Goal: Task Accomplishment & Management: Manage account settings

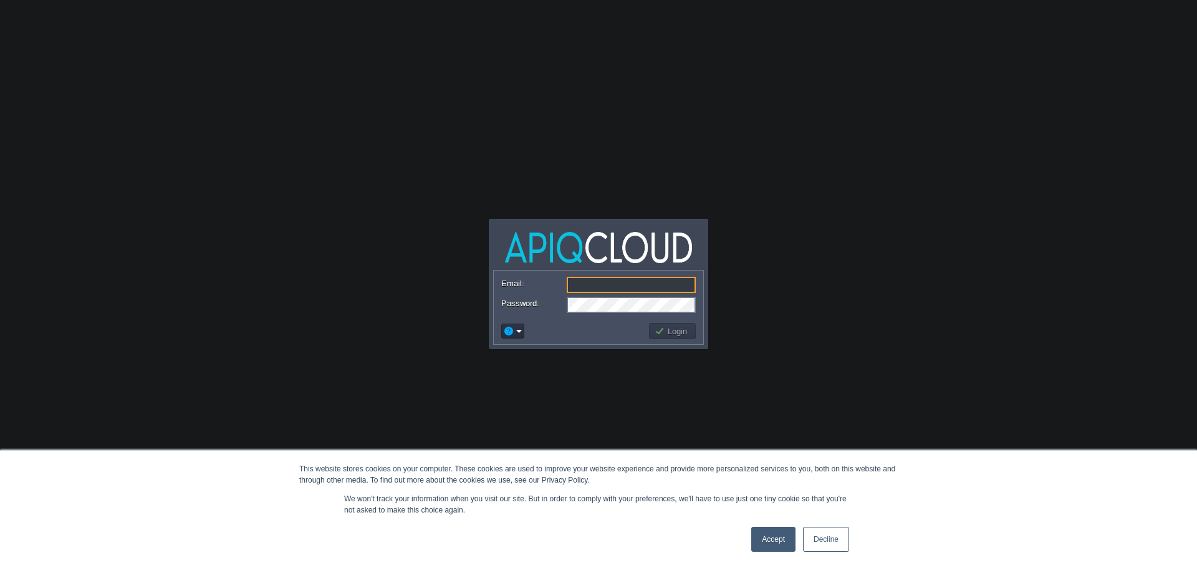
click at [630, 279] on input "Email:" at bounding box center [631, 285] width 129 height 16
type input "a"
drag, startPoint x: 591, startPoint y: 288, endPoint x: 543, endPoint y: 282, distance: 47.7
click at [543, 282] on div "Email: a" at bounding box center [598, 285] width 194 height 17
type input "m"
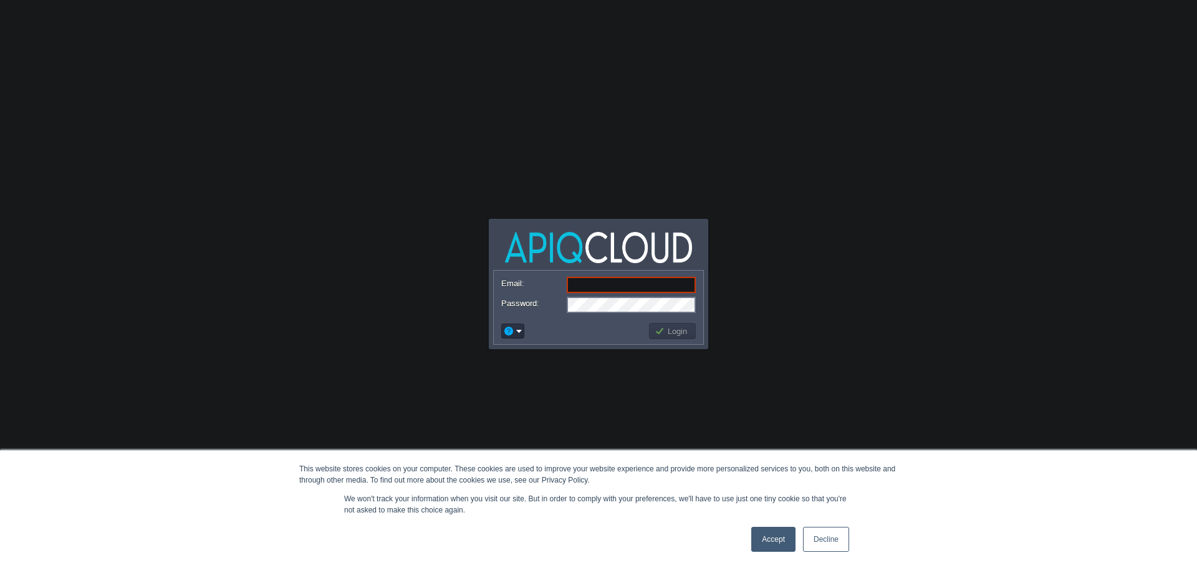
click at [775, 532] on link "Accept" at bounding box center [773, 539] width 44 height 25
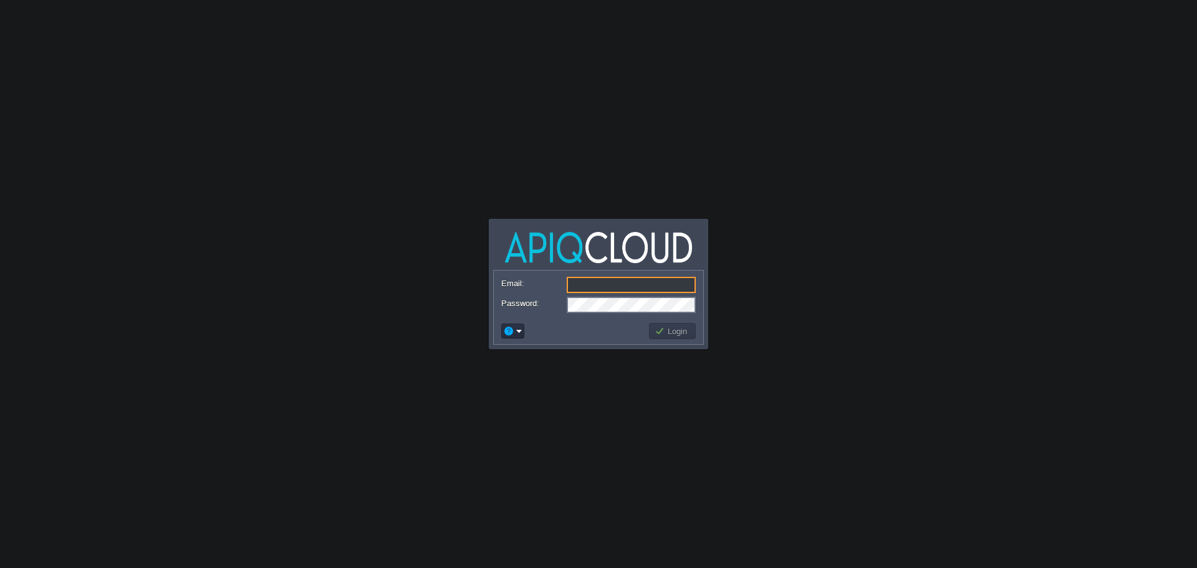
click at [599, 290] on input "Email:" at bounding box center [631, 285] width 129 height 16
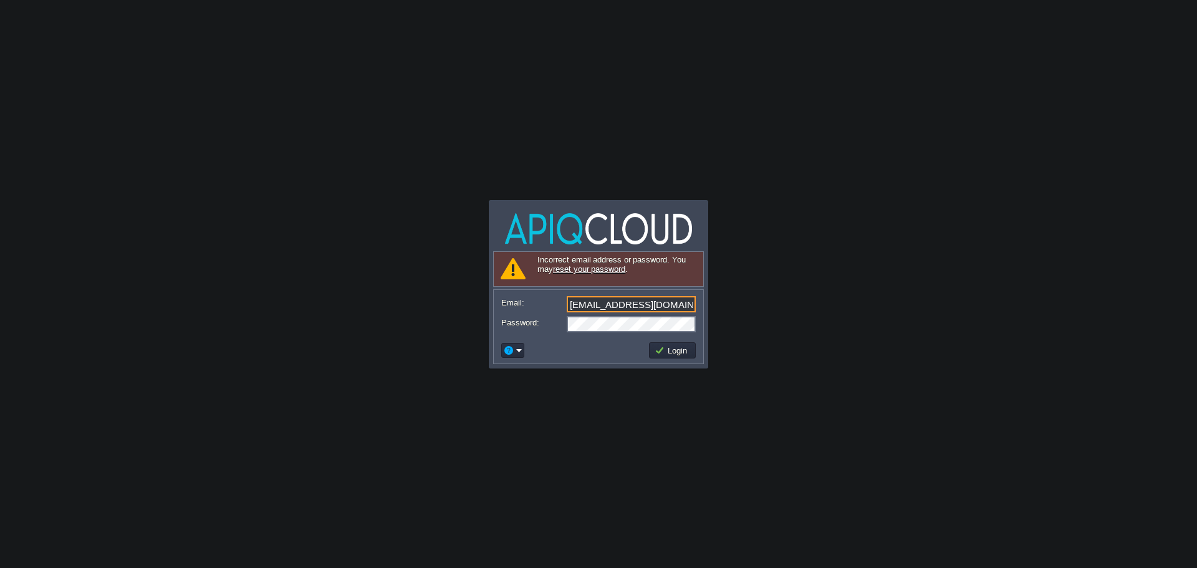
drag, startPoint x: 685, startPoint y: 308, endPoint x: 700, endPoint y: 305, distance: 15.2
click at [700, 305] on form "Email: touptotechnologies@gmail.co Password:" at bounding box center [598, 313] width 209 height 47
click at [690, 302] on input "touptotechnologies@gmail.co" at bounding box center [631, 304] width 129 height 16
type input "touptotechnologies@gmail.com"
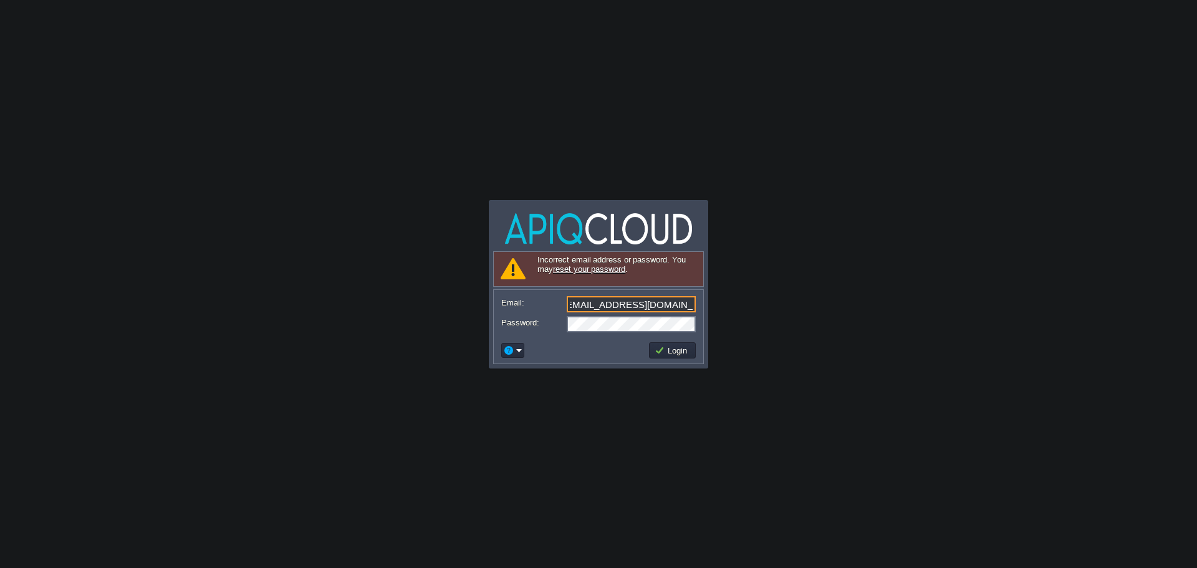
scroll to position [0, 0]
click at [686, 353] on button "Login" at bounding box center [672, 350] width 36 height 11
click at [646, 335] on form "Email: touptotechnologies@gmail.com Password:" at bounding box center [598, 313] width 209 height 47
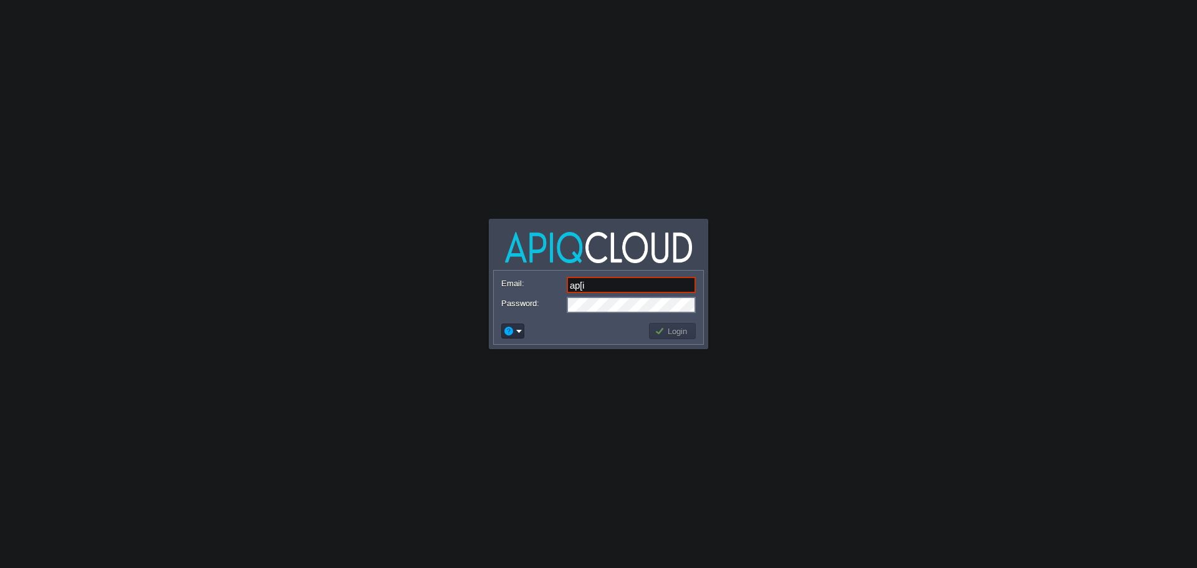
type input "ap[i"
click at [627, 280] on input "Email:" at bounding box center [631, 285] width 129 height 16
click at [643, 278] on input "Email:" at bounding box center [631, 285] width 129 height 16
drag, startPoint x: 636, startPoint y: 279, endPoint x: 696, endPoint y: 282, distance: 59.3
click at [696, 282] on form "Email: [EMAIL_ADDRESS][DOMAIN_NAME] Password:" at bounding box center [598, 293] width 209 height 47
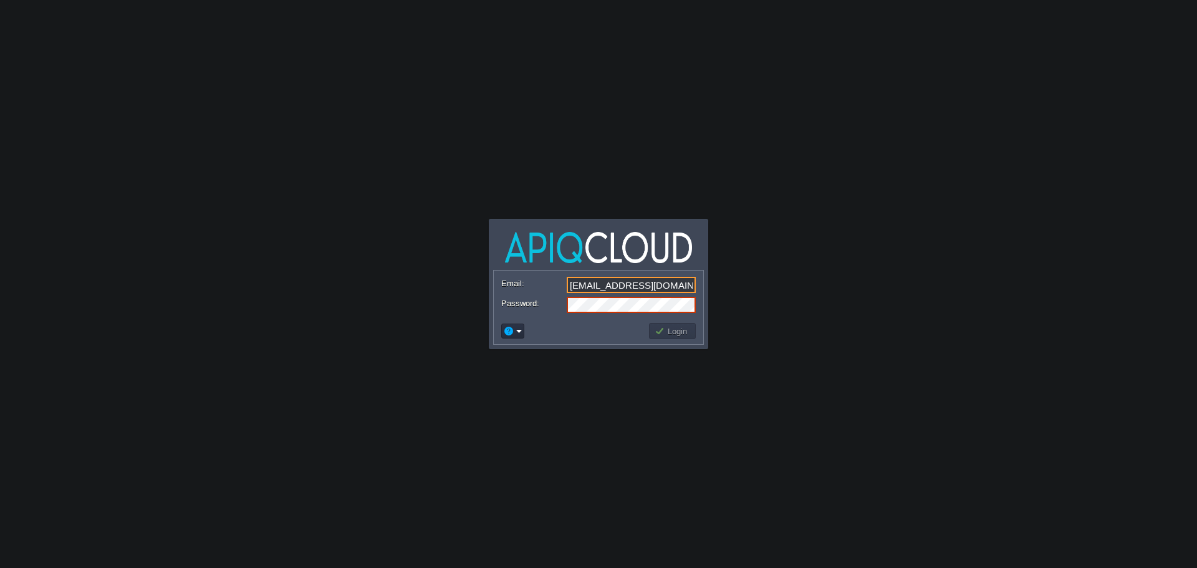
click at [688, 285] on input "[EMAIL_ADDRESS][DOMAIN_NAME]" at bounding box center [631, 285] width 129 height 16
click at [692, 287] on input "[EMAIL_ADDRESS][DOMAIN_NAME]" at bounding box center [631, 285] width 129 height 16
type input "[EMAIL_ADDRESS][DOMAIN_NAME]"
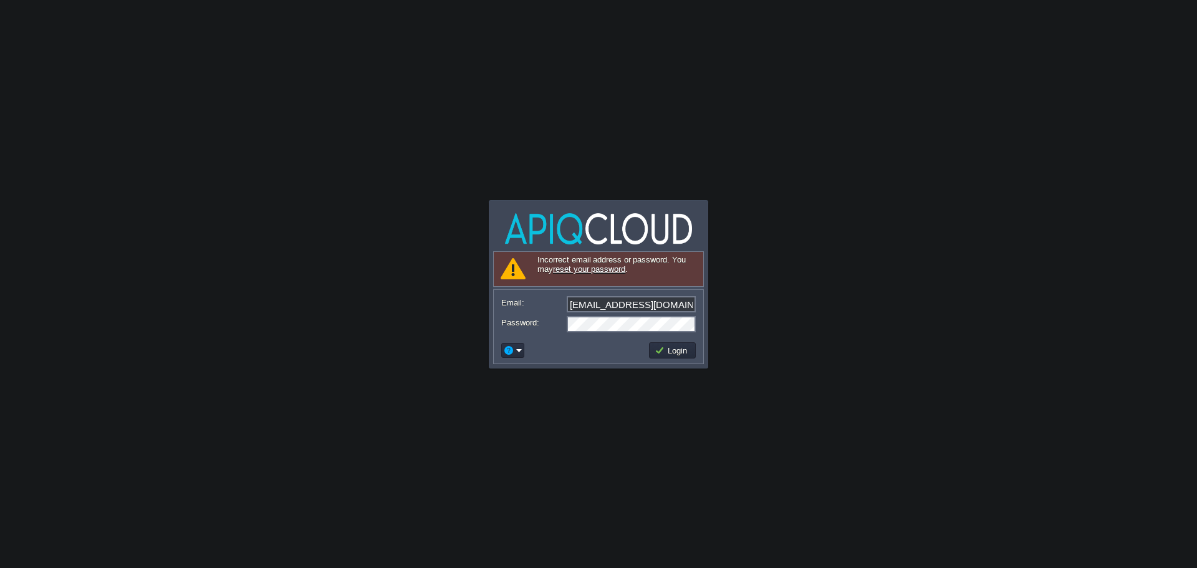
click at [477, 229] on body "Application Platform v.8.10.2 Signing in... Required Field Incorrect email addr…" at bounding box center [598, 284] width 1197 height 568
